Goal: Information Seeking & Learning: Learn about a topic

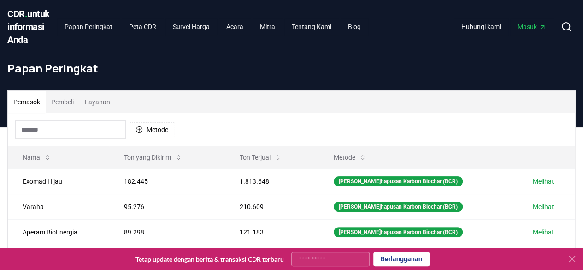
click at [56, 139] on input at bounding box center [70, 129] width 111 height 18
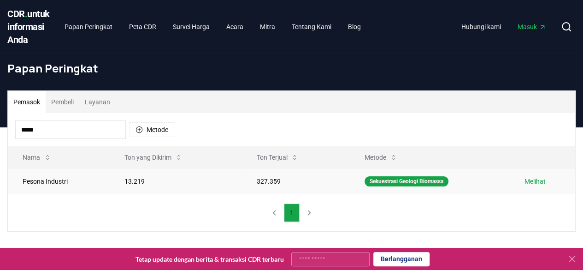
type input "*****"
click at [533, 185] on font "Melihat" at bounding box center [535, 181] width 21 height 7
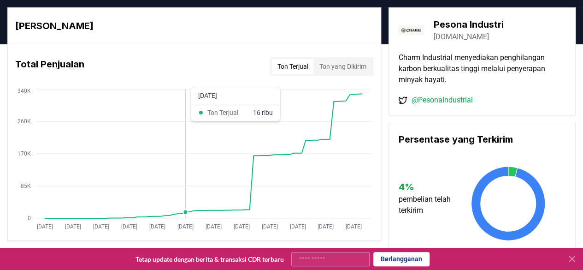
scroll to position [46, 0]
click at [363, 70] on font "Ton yang Dikirim" at bounding box center [342, 66] width 47 height 7
click at [295, 70] on font "Ton Terjual" at bounding box center [292, 66] width 31 height 7
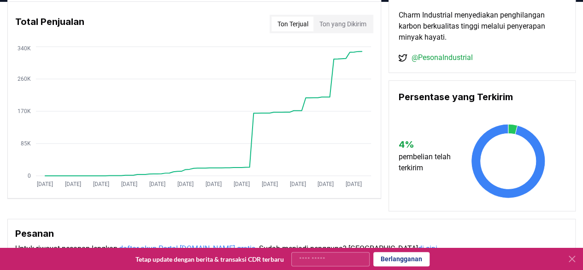
scroll to position [0, 0]
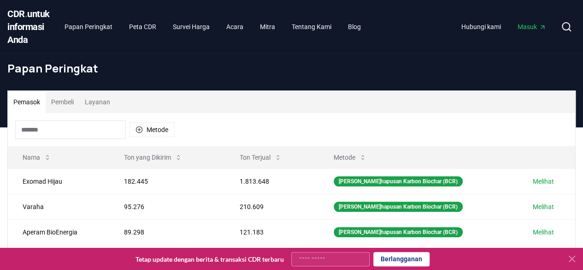
click at [77, 139] on input at bounding box center [70, 129] width 111 height 18
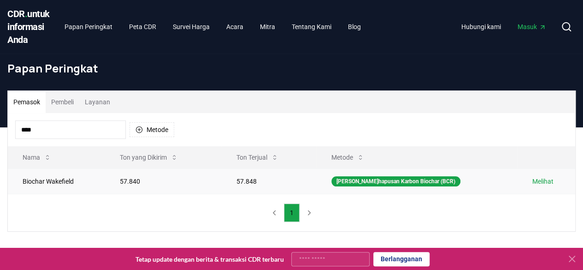
type input "****"
click at [533, 185] on font "Melihat" at bounding box center [543, 181] width 21 height 7
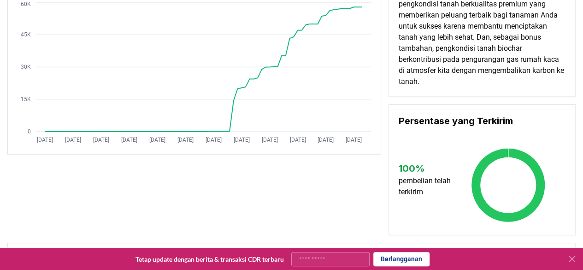
scroll to position [46, 0]
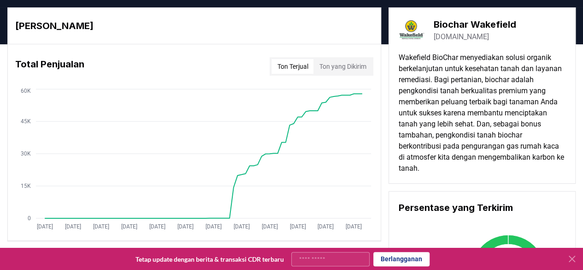
click at [436, 91] on font "Wakefield BioChar menyediakan solusi organik berkelanjutan untuk kesehatan tana…" at bounding box center [481, 112] width 166 height 119
click at [440, 91] on font "Wakefield BioChar menyediakan solusi organik berkelanjutan untuk kesehatan tana…" at bounding box center [481, 112] width 166 height 119
click at [441, 91] on font "Wakefield BioChar menyediakan solusi organik berkelanjutan untuk kesehatan tana…" at bounding box center [481, 112] width 166 height 119
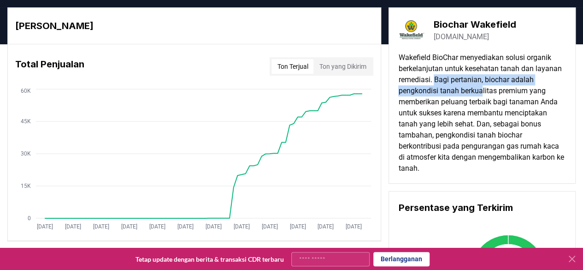
drag, startPoint x: 434, startPoint y: 90, endPoint x: 485, endPoint y: 107, distance: 53.1
click at [485, 107] on font "Wakefield BioChar menyediakan solusi organik berkelanjutan untuk kesehatan tana…" at bounding box center [481, 112] width 166 height 119
click at [446, 96] on font "Wakefield BioChar menyediakan solusi organik berkelanjutan untuk kesehatan tana…" at bounding box center [481, 112] width 166 height 119
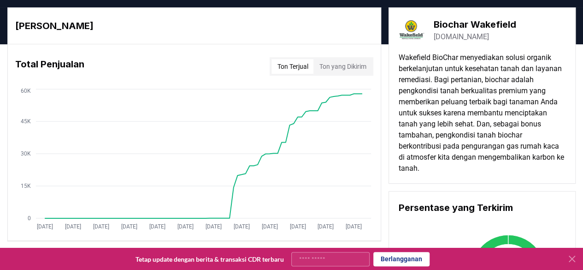
click at [446, 96] on font "Wakefield BioChar menyediakan solusi organik berkelanjutan untuk kesehatan tana…" at bounding box center [481, 112] width 166 height 119
drag, startPoint x: 436, startPoint y: 93, endPoint x: 444, endPoint y: 93, distance: 7.4
click at [444, 93] on font "Wakefield BioChar menyediakan solusi organik berkelanjutan untuk kesehatan tana…" at bounding box center [481, 112] width 166 height 119
click at [480, 98] on font "Wakefield BioChar menyediakan solusi organik berkelanjutan untuk kesehatan tana…" at bounding box center [481, 112] width 166 height 119
drag, startPoint x: 433, startPoint y: 94, endPoint x: 498, endPoint y: 96, distance: 65.0
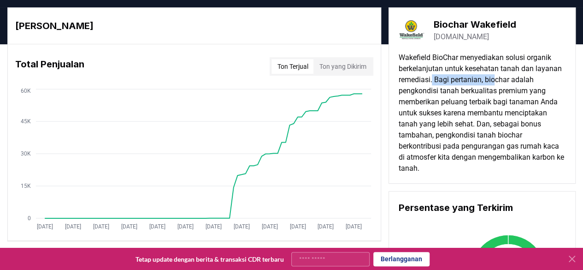
click at [498, 96] on font "Wakefield BioChar menyediakan solusi organik berkelanjutan untuk kesehatan tana…" at bounding box center [481, 112] width 166 height 119
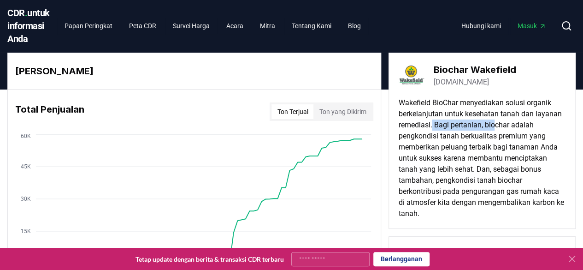
scroll to position [3, 0]
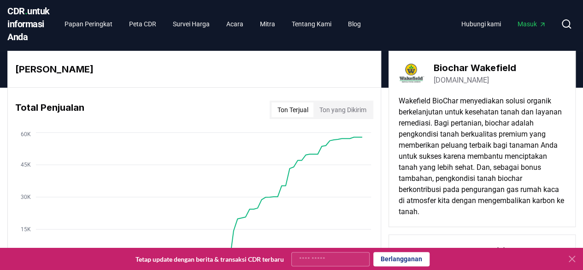
click at [431, 134] on font "Wakefield BioChar menyediakan solusi organik berkelanjutan untuk kesehatan tana…" at bounding box center [481, 155] width 166 height 119
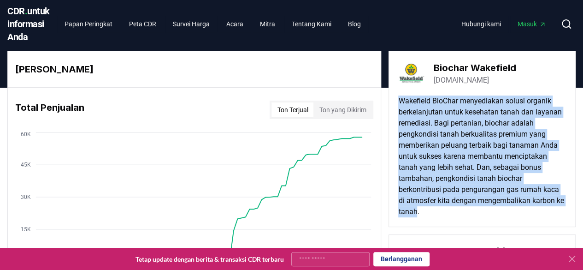
drag, startPoint x: 399, startPoint y: 111, endPoint x: 426, endPoint y: 222, distance: 114.3
click at [426, 216] on font "Wakefield BioChar menyediakan solusi organik berkelanjutan untuk kesehatan tana…" at bounding box center [481, 155] width 166 height 119
drag, startPoint x: 428, startPoint y: 225, endPoint x: 396, endPoint y: 112, distance: 117.8
click at [396, 112] on div "Biochar Wakefield wakefieldbiochar.com Wakefield BioChar menyediakan solusi org…" at bounding box center [482, 139] width 187 height 176
click at [449, 132] on font "Wakefield BioChar menyediakan solusi organik berkelanjutan untuk kesehatan tana…" at bounding box center [481, 155] width 166 height 119
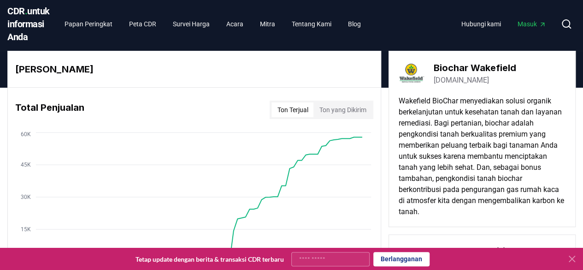
click at [397, 111] on div "Biochar Wakefield wakefieldbiochar.com Wakefield BioChar menyediakan solusi org…" at bounding box center [482, 139] width 187 height 176
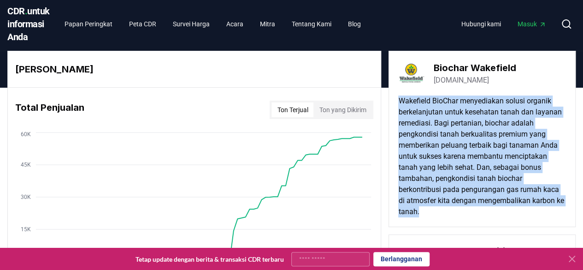
drag, startPoint x: 398, startPoint y: 112, endPoint x: 441, endPoint y: 224, distance: 119.4
click at [441, 217] on p "Wakefield BioChar menyediakan solusi organik berkelanjutan untuk kesehatan tana…" at bounding box center [482, 156] width 168 height 122
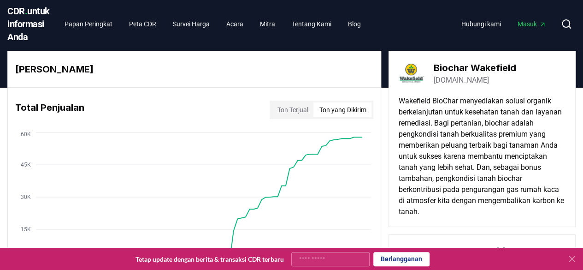
click at [337, 113] on font "Ton yang Dikirim" at bounding box center [342, 109] width 47 height 7
click at [307, 117] on button "Ton Terjual" at bounding box center [293, 109] width 42 height 15
click at [328, 113] on font "Ton yang Dikirim" at bounding box center [342, 109] width 47 height 7
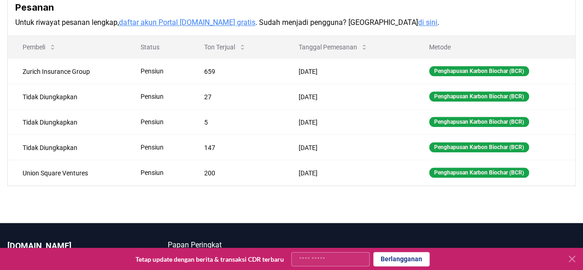
scroll to position [369, 0]
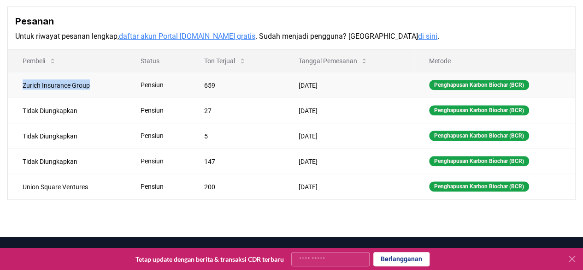
drag, startPoint x: 90, startPoint y: 97, endPoint x: 20, endPoint y: 86, distance: 70.5
click at [20, 86] on td "Zurich Insurance Group" at bounding box center [67, 84] width 118 height 25
drag, startPoint x: 80, startPoint y: 119, endPoint x: 79, endPoint y: 127, distance: 7.9
click at [80, 119] on td "Tidak Diungkapkan" at bounding box center [67, 109] width 118 height 25
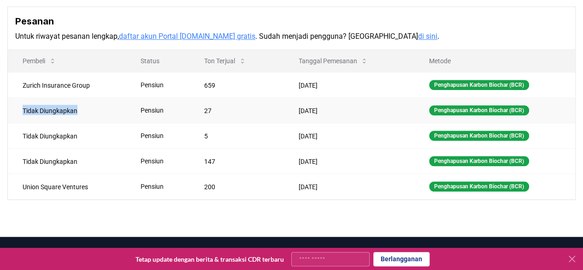
drag, startPoint x: 77, startPoint y: 122, endPoint x: 23, endPoint y: 118, distance: 54.1
click at [23, 114] on font "Tidak Diungkapkan" at bounding box center [50, 110] width 55 height 7
drag, startPoint x: 79, startPoint y: 146, endPoint x: 18, endPoint y: 140, distance: 60.7
click at [18, 140] on td "Tidak Diungkapkan" at bounding box center [67, 135] width 118 height 25
drag, startPoint x: 77, startPoint y: 173, endPoint x: 30, endPoint y: 163, distance: 48.1
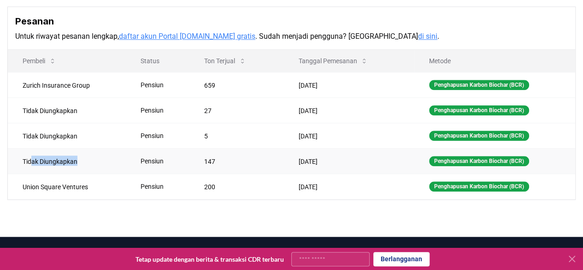
click at [30, 163] on td "Tidak Diungkapkan" at bounding box center [67, 160] width 118 height 25
click at [91, 166] on td "Tidak Diungkapkan" at bounding box center [67, 160] width 118 height 25
drag, startPoint x: 89, startPoint y: 196, endPoint x: 20, endPoint y: 196, distance: 68.2
click at [20, 196] on td "Union Square Ventures" at bounding box center [67, 185] width 118 height 25
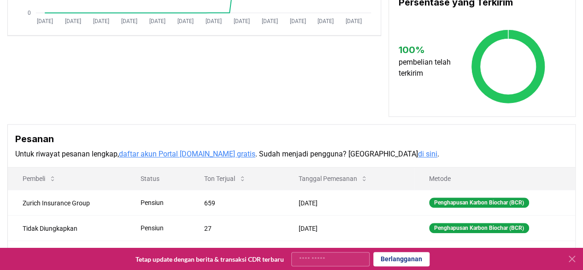
scroll to position [341, 0]
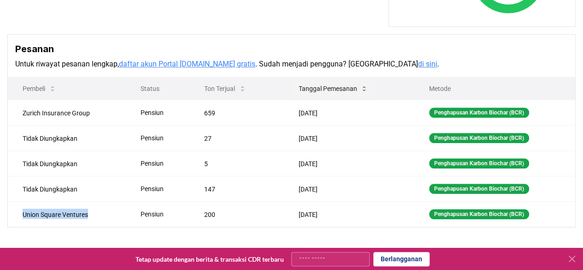
click at [365, 92] on icon at bounding box center [364, 88] width 7 height 7
click at [361, 92] on icon at bounding box center [364, 88] width 7 height 7
click at [363, 91] on icon at bounding box center [364, 88] width 3 height 5
click at [361, 92] on icon at bounding box center [364, 88] width 7 height 7
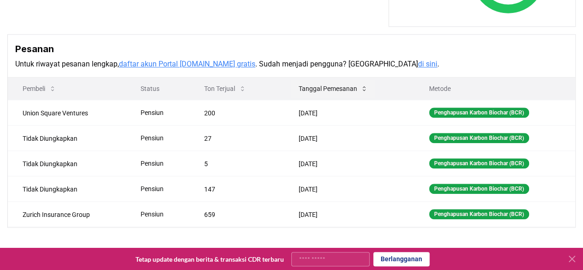
click at [361, 92] on icon at bounding box center [364, 88] width 7 height 7
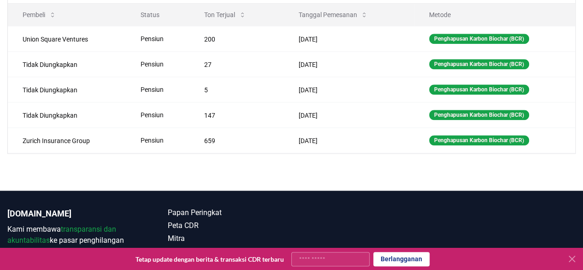
scroll to position [323, 0]
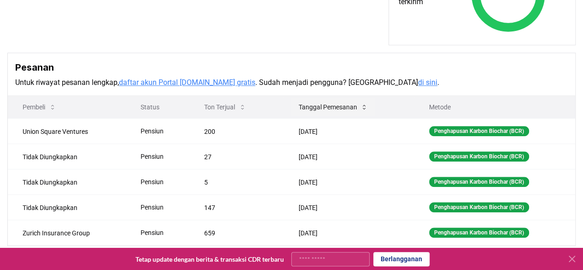
click at [364, 116] on button "Tanggal Pemesanan" at bounding box center [333, 107] width 84 height 18
click at [362, 111] on icon at bounding box center [364, 106] width 7 height 7
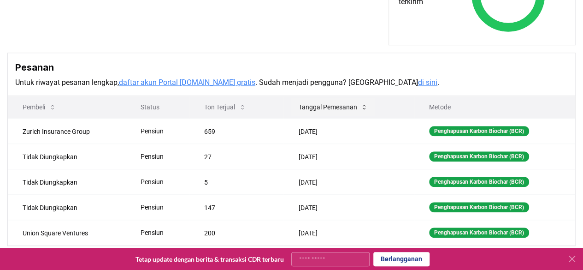
click at [362, 111] on icon at bounding box center [364, 106] width 7 height 7
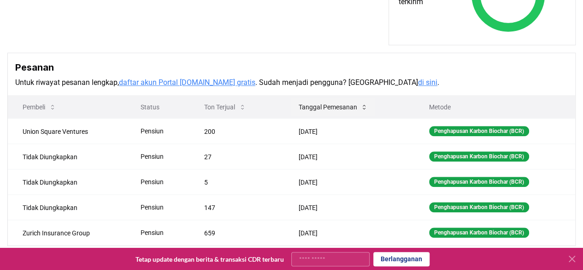
click at [362, 111] on icon at bounding box center [364, 106] width 7 height 7
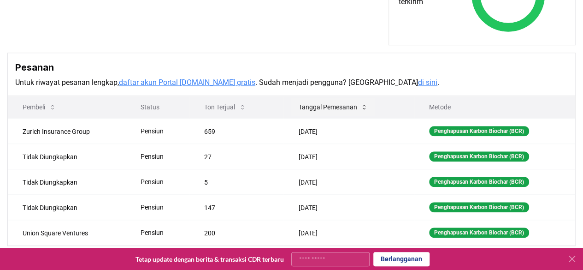
click at [362, 111] on icon at bounding box center [364, 106] width 7 height 7
click at [363, 111] on icon at bounding box center [364, 106] width 7 height 7
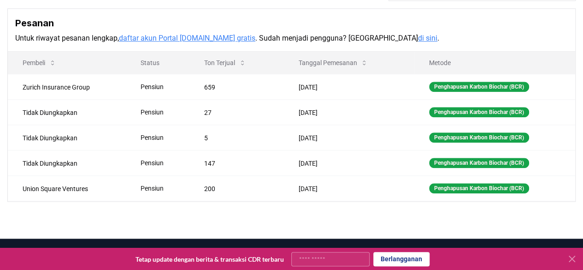
scroll to position [369, 0]
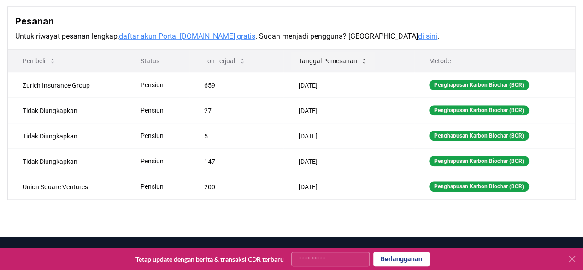
click at [361, 65] on icon at bounding box center [364, 60] width 7 height 7
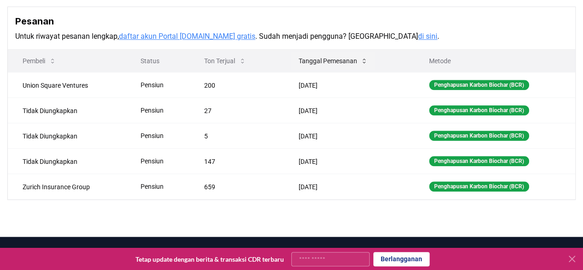
click at [361, 65] on icon at bounding box center [364, 60] width 7 height 7
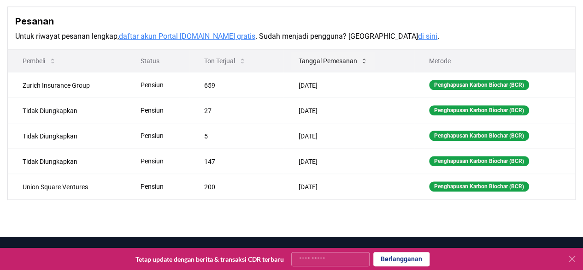
click at [361, 65] on icon at bounding box center [364, 60] width 7 height 7
drag, startPoint x: 89, startPoint y: 198, endPoint x: 21, endPoint y: 195, distance: 68.3
click at [21, 195] on td "Union Square Ventures" at bounding box center [67, 185] width 118 height 25
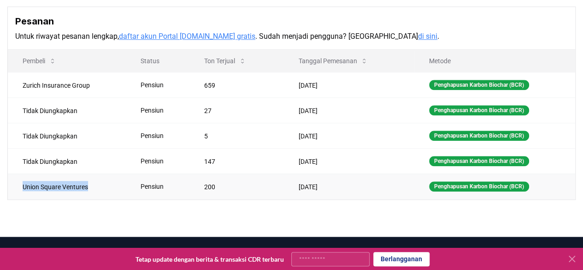
drag, startPoint x: 89, startPoint y: 196, endPoint x: 22, endPoint y: 195, distance: 67.3
click at [22, 195] on td "Union Square Ventures" at bounding box center [67, 185] width 118 height 25
copy font "Union Square Ventures"
click at [362, 67] on button "Tanggal Pemesanan" at bounding box center [333, 61] width 84 height 18
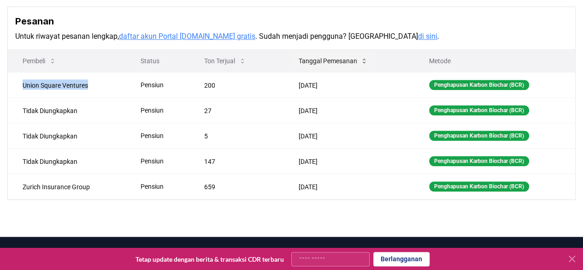
click at [362, 67] on button "Tanggal Pemesanan" at bounding box center [333, 61] width 84 height 18
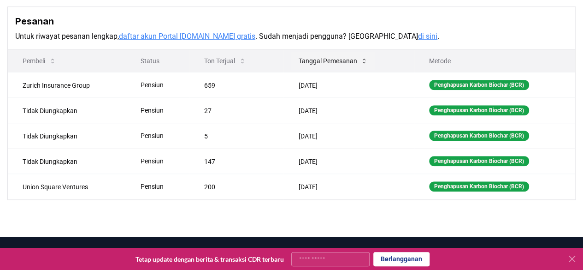
click at [362, 67] on button "Tanggal Pemesanan" at bounding box center [333, 61] width 84 height 18
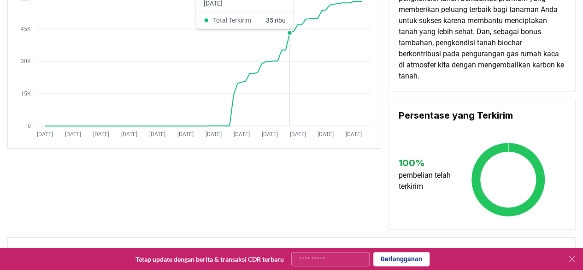
scroll to position [46, 0]
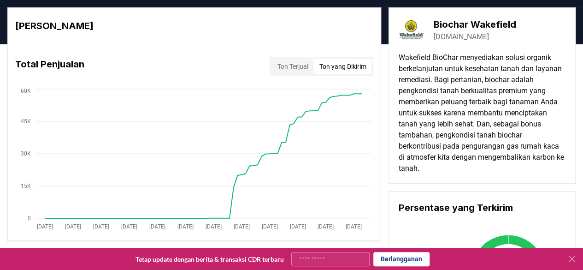
click at [283, 70] on font "Ton Terjual" at bounding box center [292, 66] width 31 height 7
click at [330, 70] on font "Ton yang Dikirim" at bounding box center [342, 66] width 47 height 7
click at [282, 70] on font "Ton Terjual" at bounding box center [292, 66] width 31 height 7
click at [326, 70] on font "Ton yang Dikirim" at bounding box center [342, 66] width 47 height 7
click at [294, 70] on font "Ton Terjual" at bounding box center [292, 66] width 31 height 7
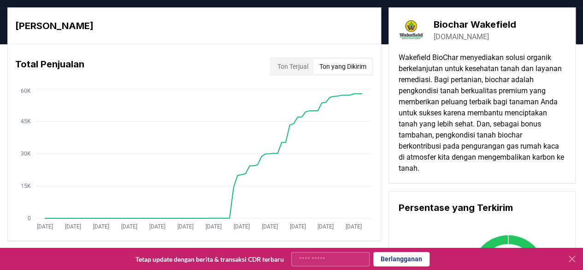
click at [341, 70] on font "Ton yang Dikirim" at bounding box center [342, 66] width 47 height 7
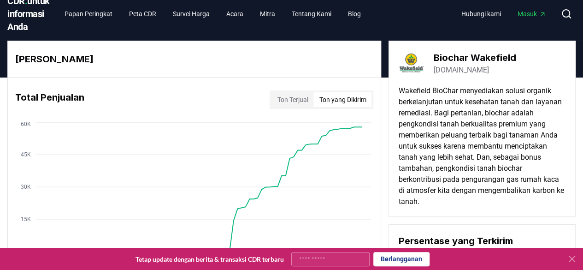
scroll to position [0, 0]
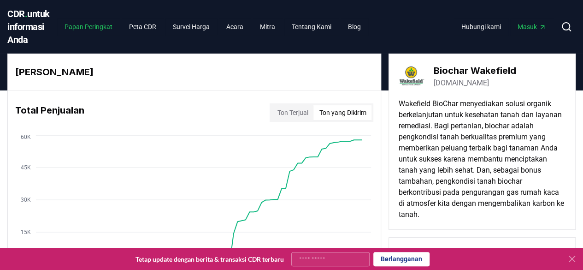
click at [82, 30] on font "Papan Peringkat" at bounding box center [89, 26] width 48 height 7
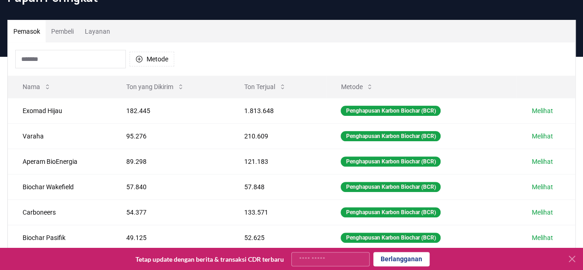
scroll to position [92, 0]
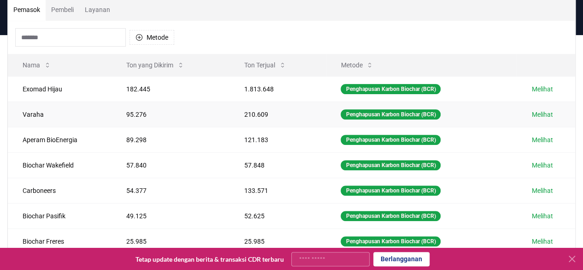
click at [537, 118] on font "Melihat" at bounding box center [542, 114] width 21 height 7
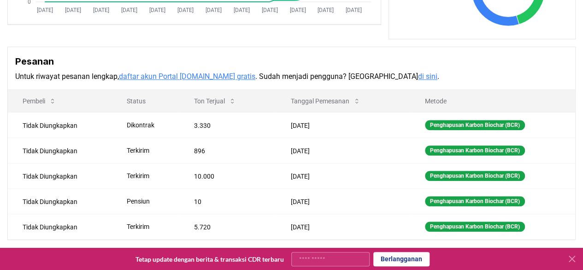
scroll to position [277, 0]
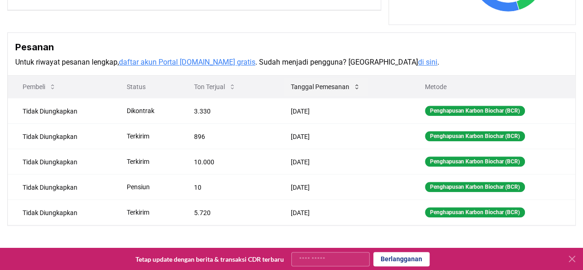
click at [355, 90] on icon at bounding box center [356, 86] width 7 height 7
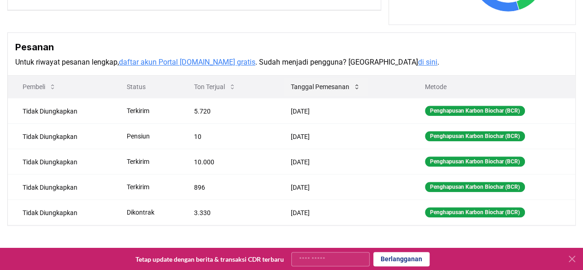
click at [355, 90] on icon at bounding box center [356, 86] width 7 height 7
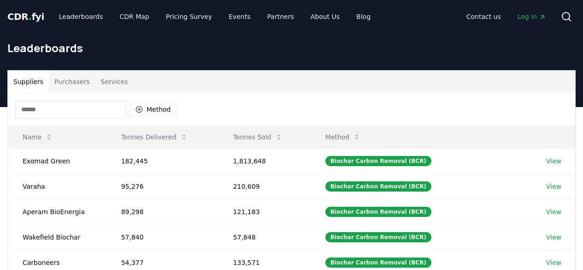
scroll to position [92, 0]
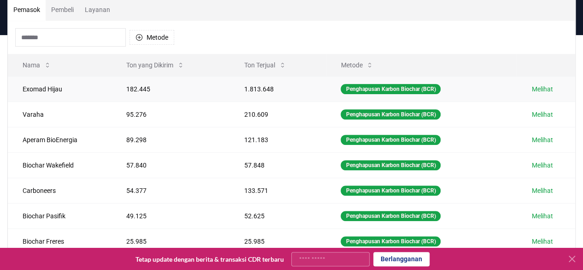
click at [548, 93] on font "Melihat" at bounding box center [542, 88] width 21 height 7
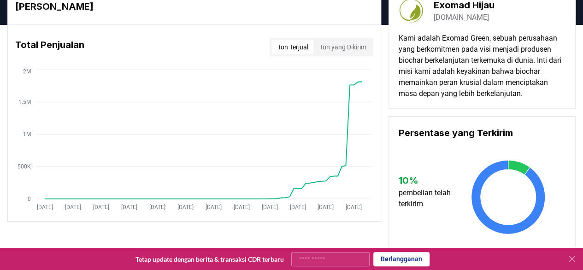
scroll to position [46, 0]
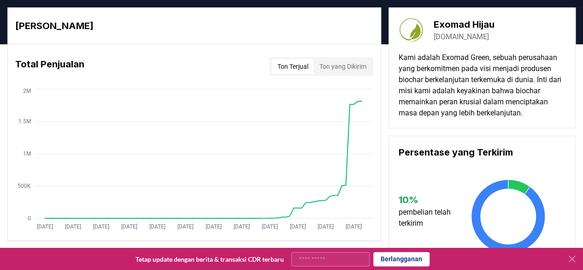
click at [443, 41] on font "[DOMAIN_NAME]" at bounding box center [460, 36] width 55 height 9
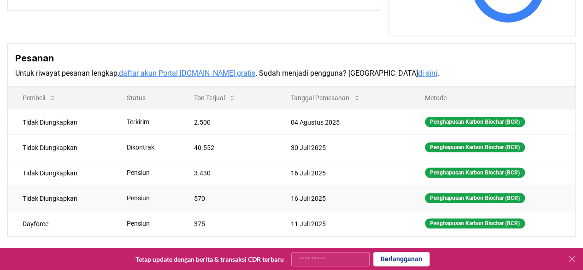
scroll to position [323, 0]
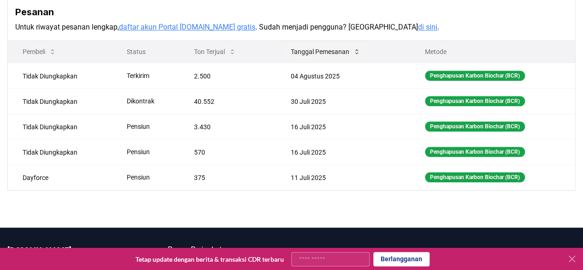
click at [357, 55] on icon at bounding box center [356, 51] width 7 height 7
